Goal: Navigation & Orientation: Find specific page/section

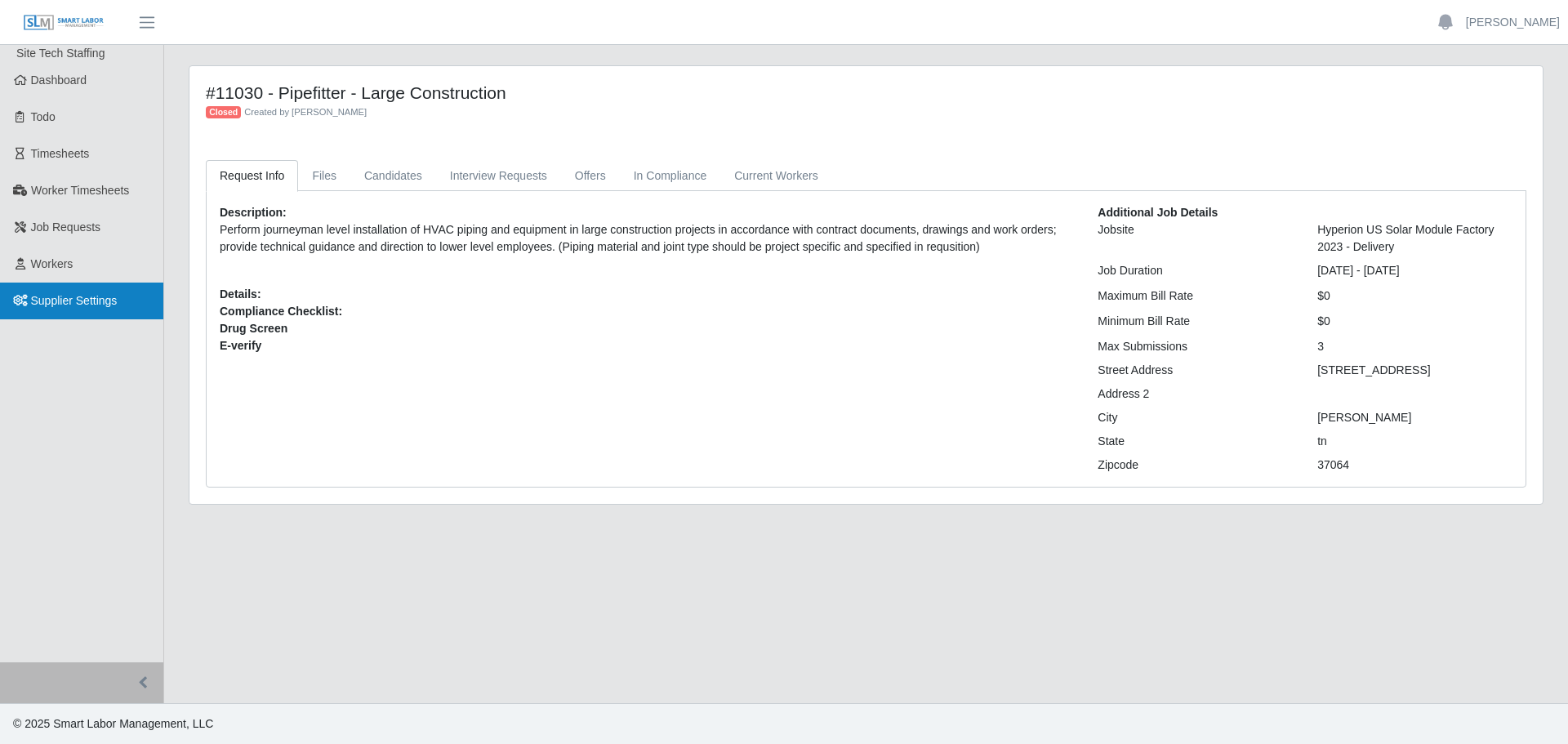
click at [79, 299] on span "Supplier Settings" at bounding box center [74, 301] width 87 height 13
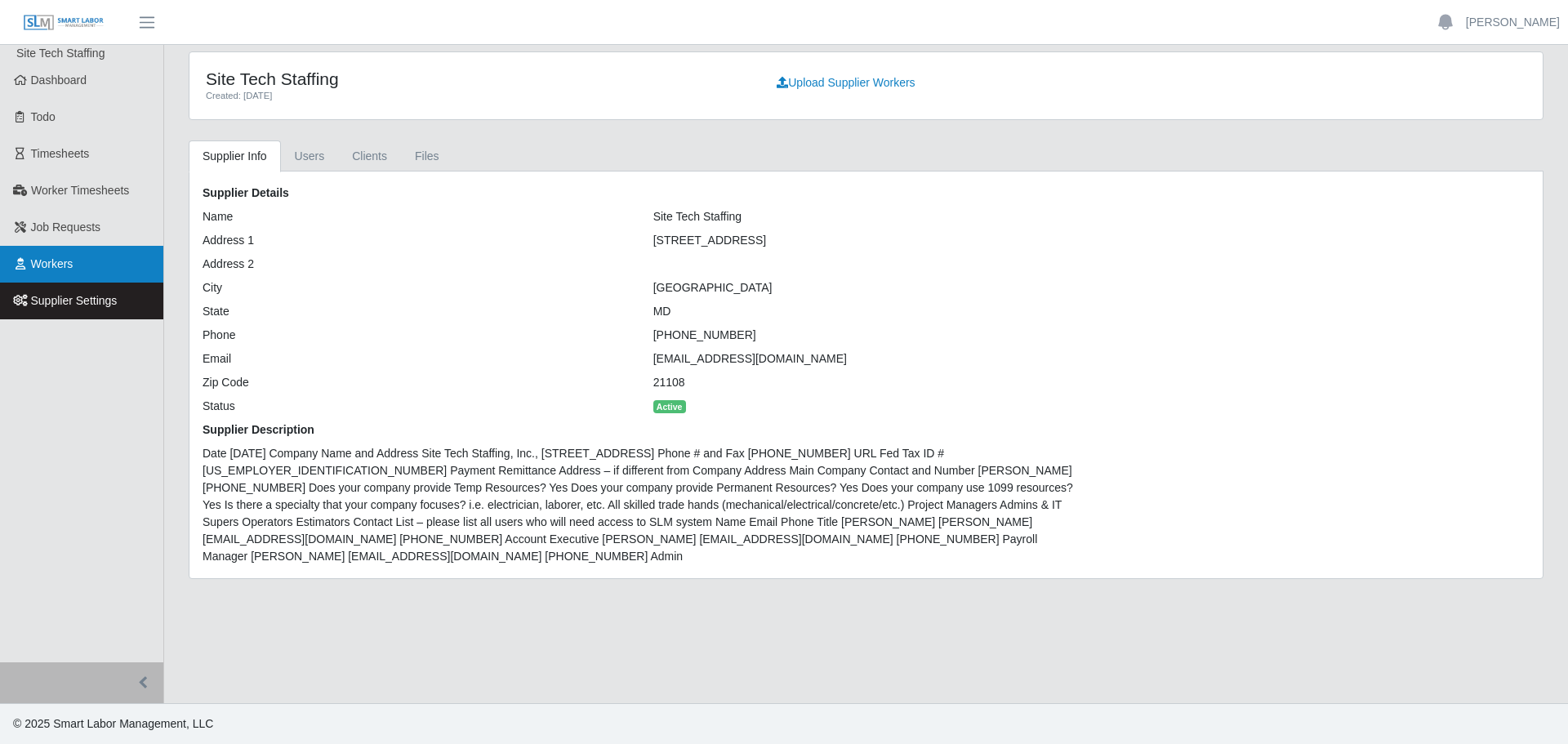
click at [82, 280] on link "Workers" at bounding box center [82, 264] width 163 height 37
